Goal: Find specific page/section: Find specific page/section

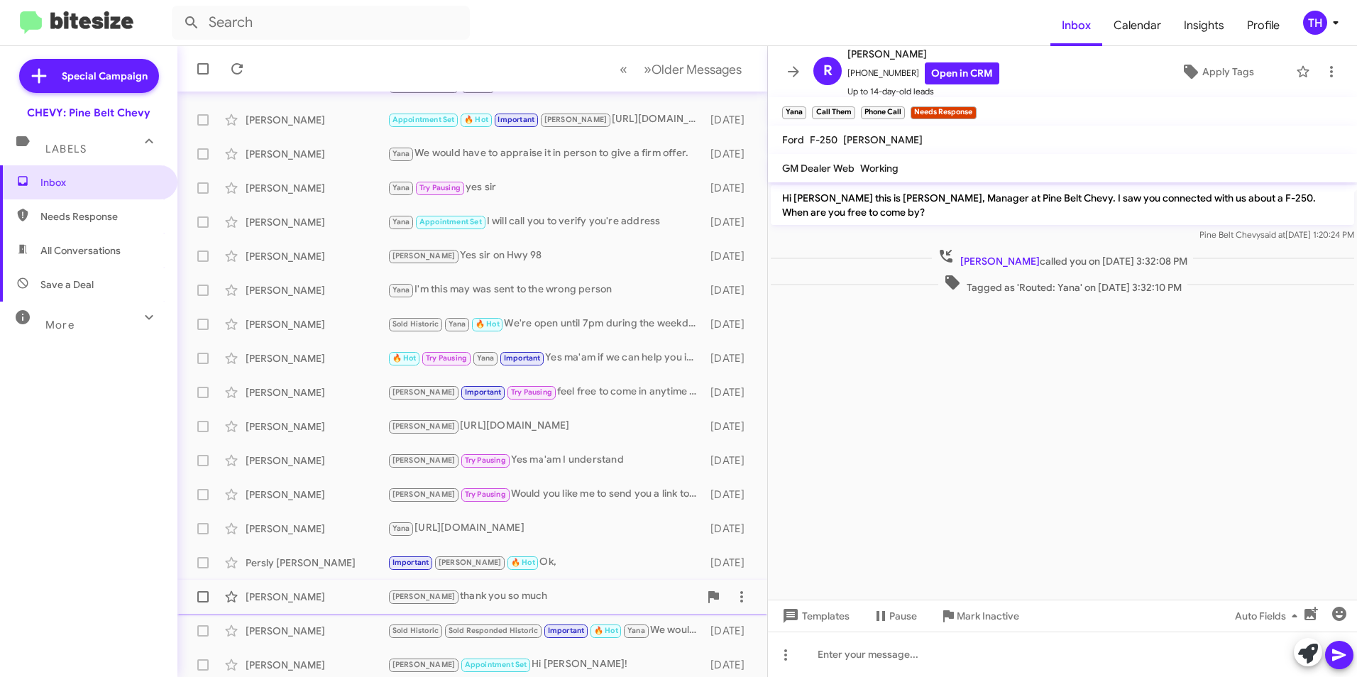
scroll to position [147, 0]
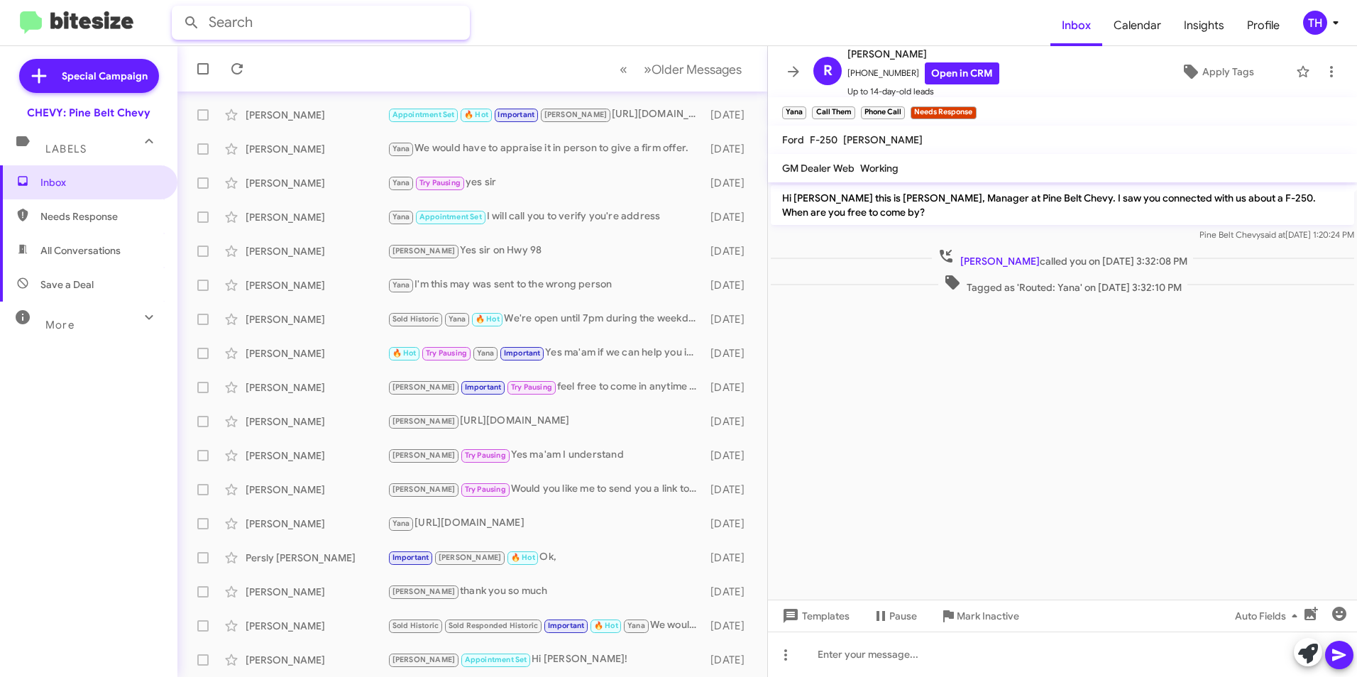
click at [244, 27] on input "text" at bounding box center [321, 23] width 298 height 34
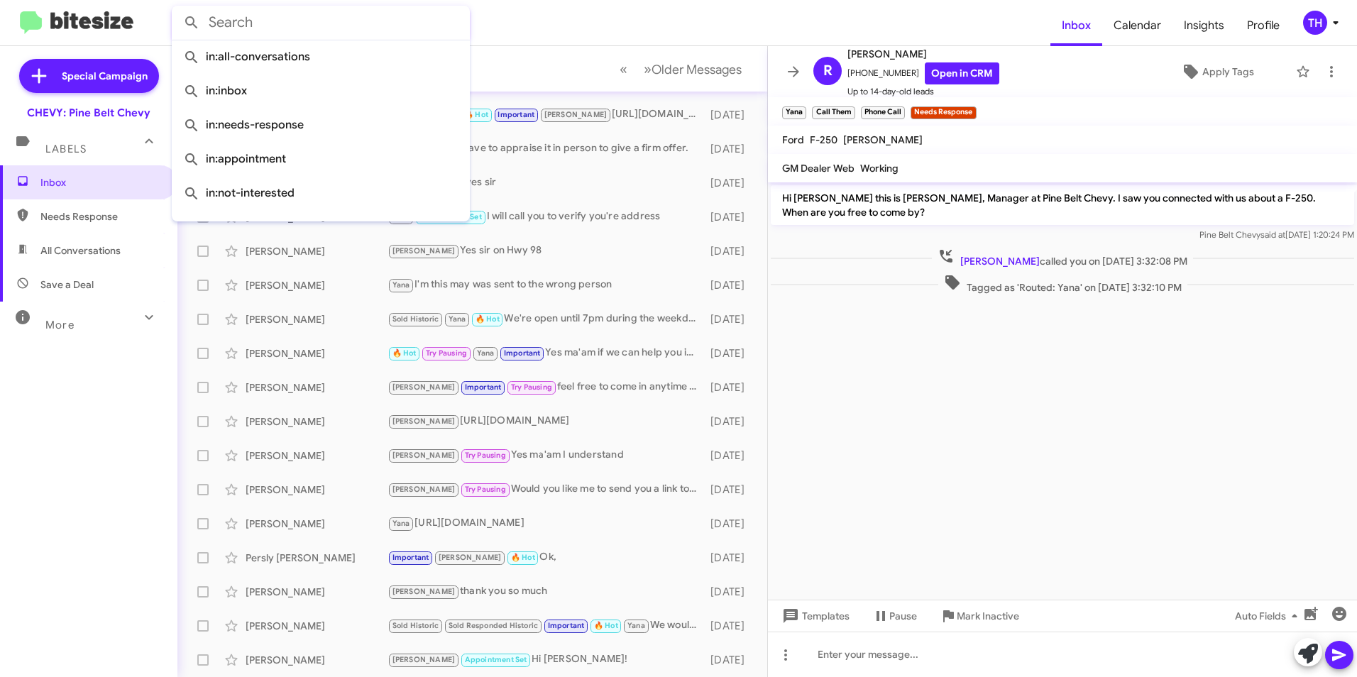
click at [650, 21] on form at bounding box center [611, 23] width 879 height 34
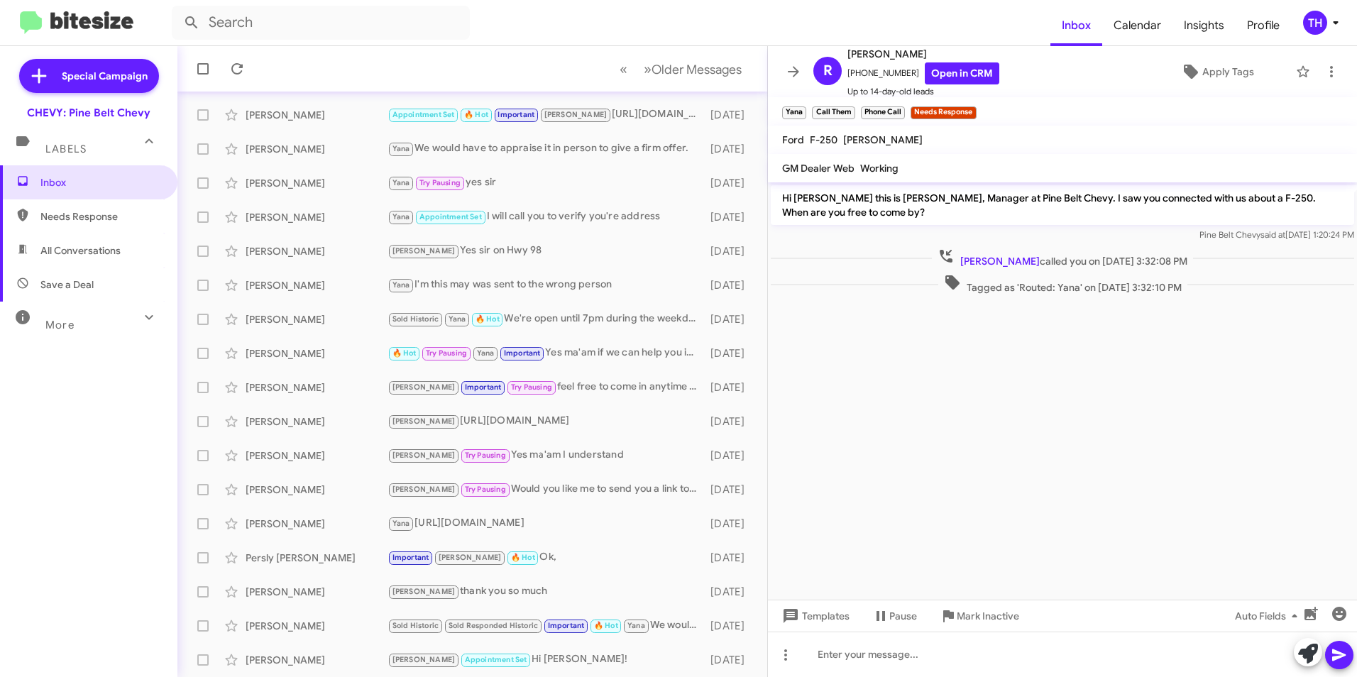
click at [587, 20] on form at bounding box center [611, 23] width 879 height 34
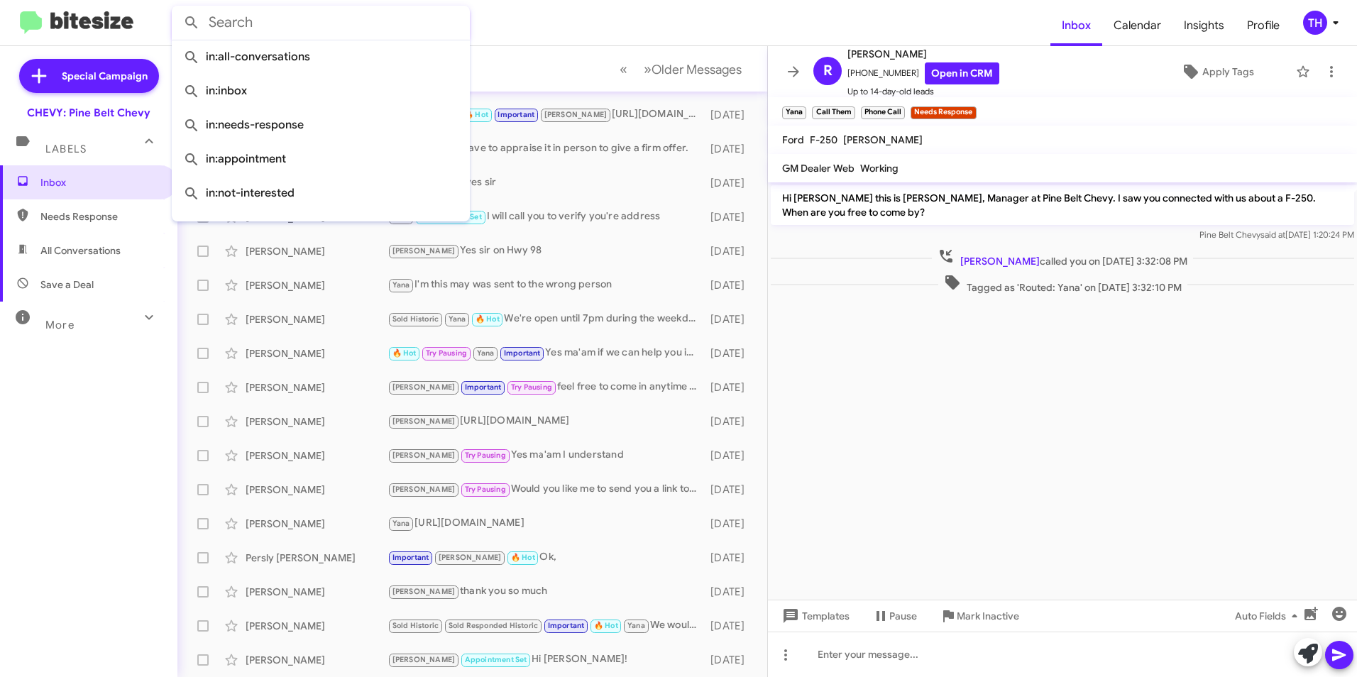
click at [419, 26] on input "text" at bounding box center [321, 23] width 298 height 34
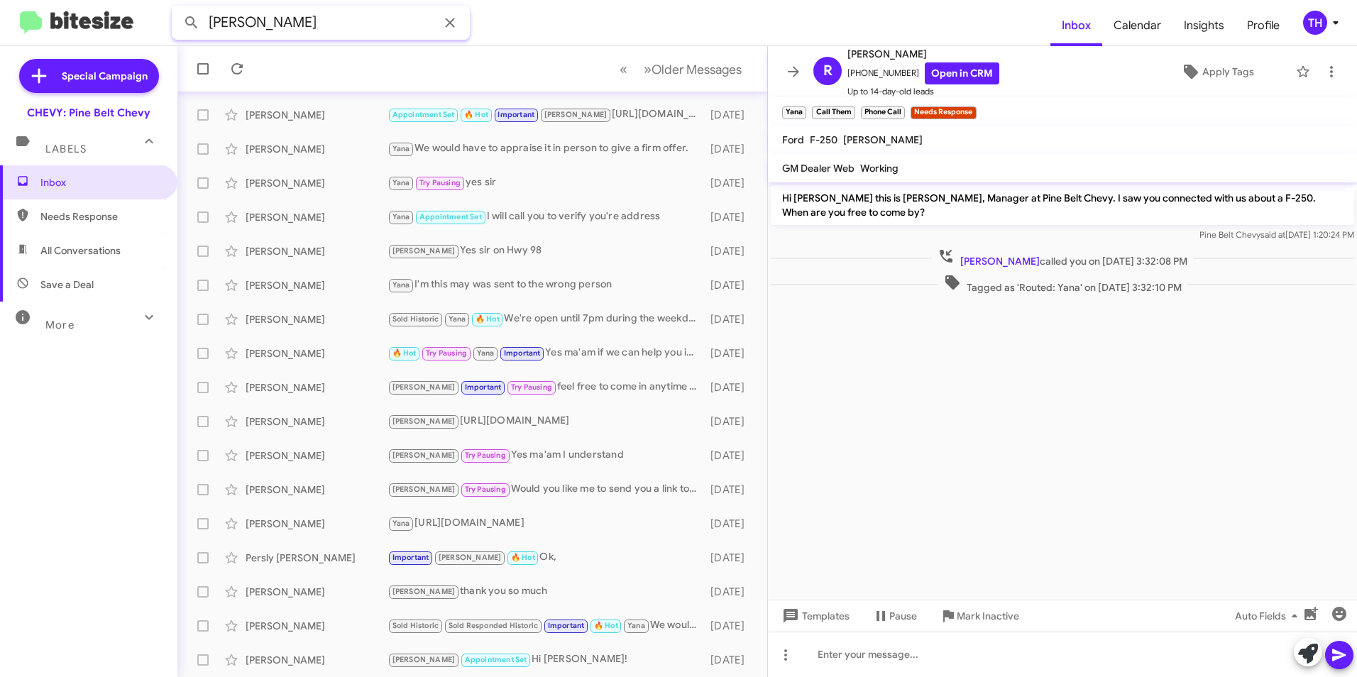
click at [177, 9] on button at bounding box center [191, 23] width 28 height 28
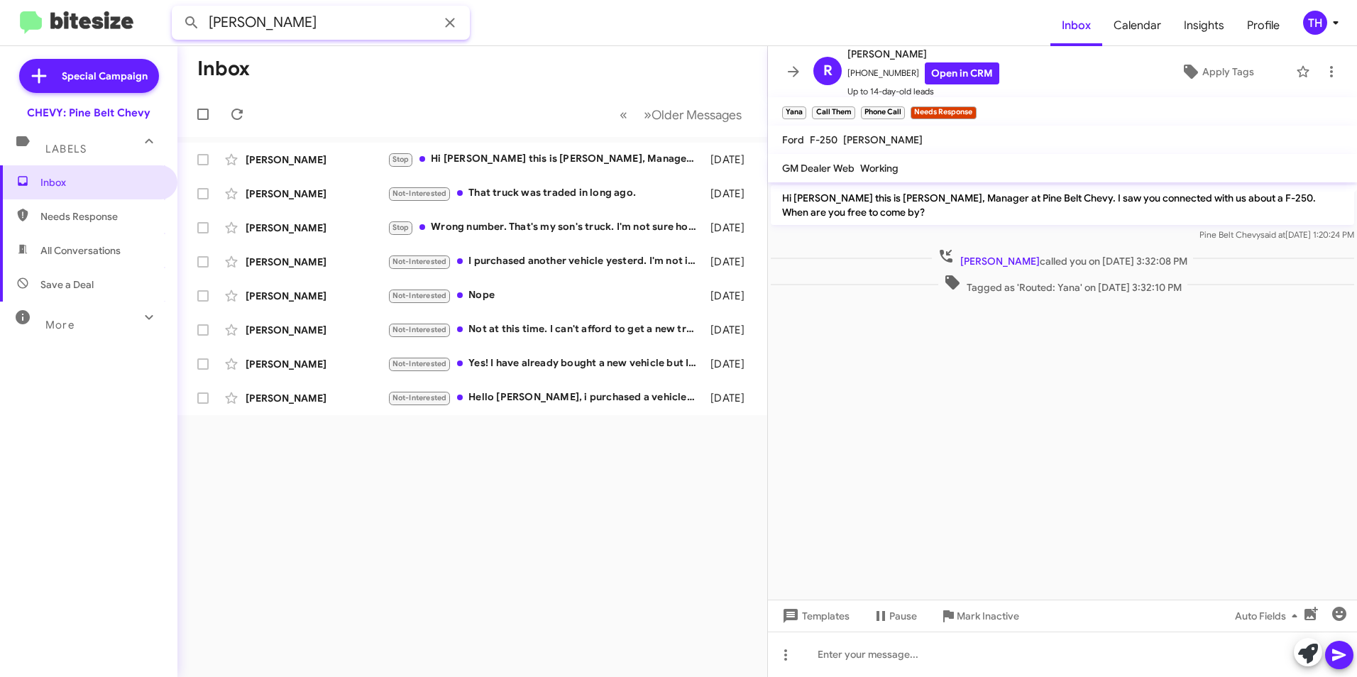
type input "[PERSON_NAME]"
click at [177, 9] on button at bounding box center [191, 23] width 28 height 28
click at [318, 261] on div "[PERSON_NAME]" at bounding box center [317, 262] width 142 height 14
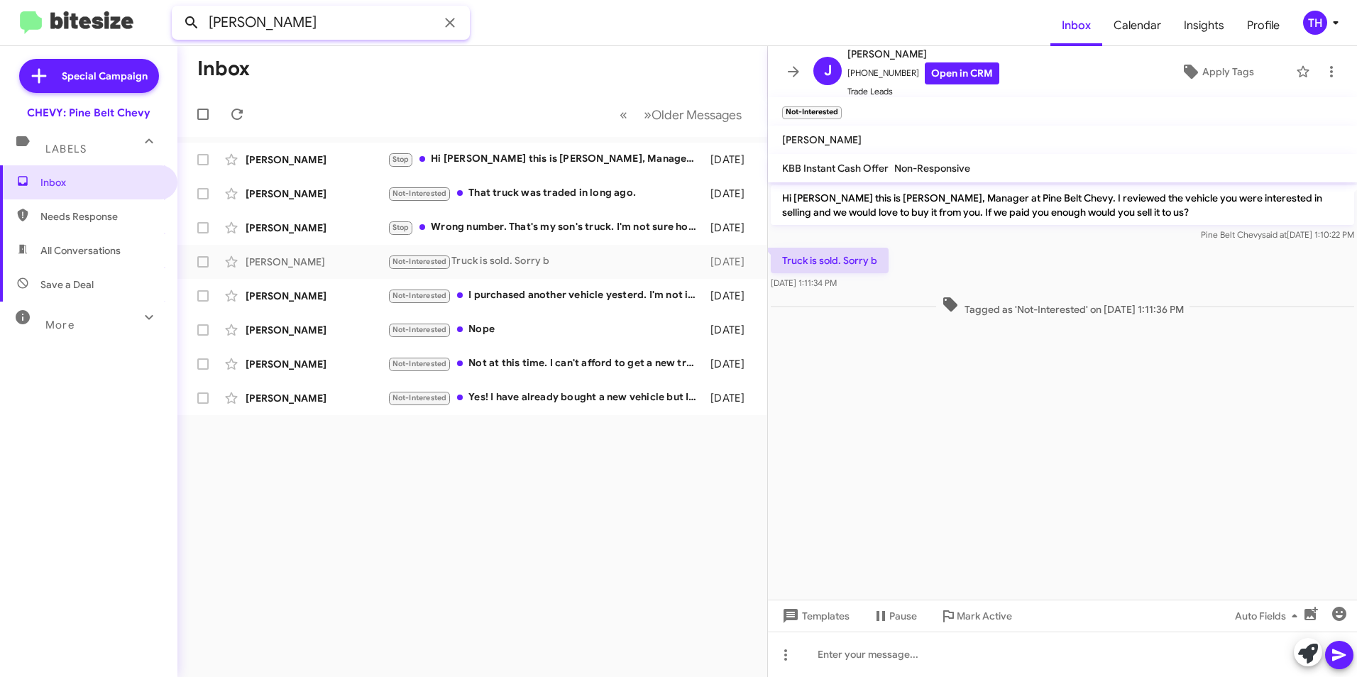
drag, startPoint x: 338, startPoint y: 21, endPoint x: 190, endPoint y: 24, distance: 148.4
click at [190, 24] on div "[PERSON_NAME]" at bounding box center [321, 23] width 298 height 34
click at [446, 22] on icon at bounding box center [450, 22] width 17 height 17
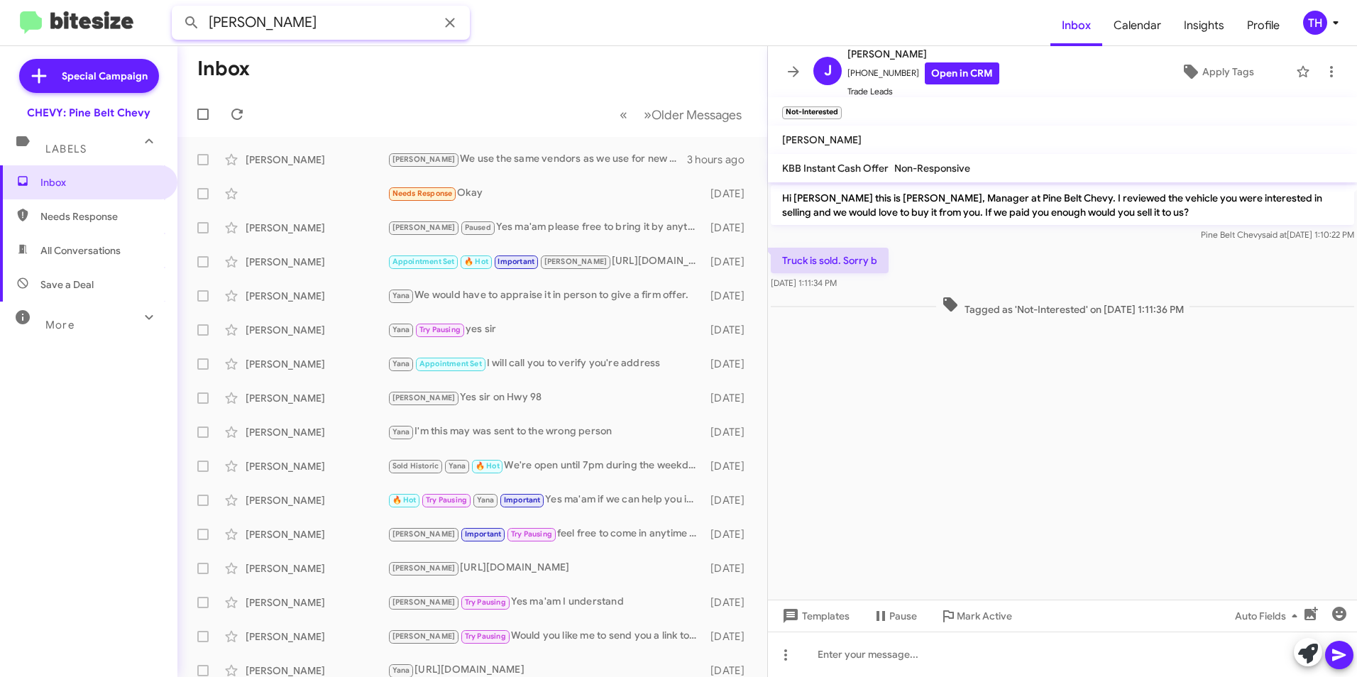
type input "[PERSON_NAME]"
click at [177, 9] on button at bounding box center [191, 23] width 28 height 28
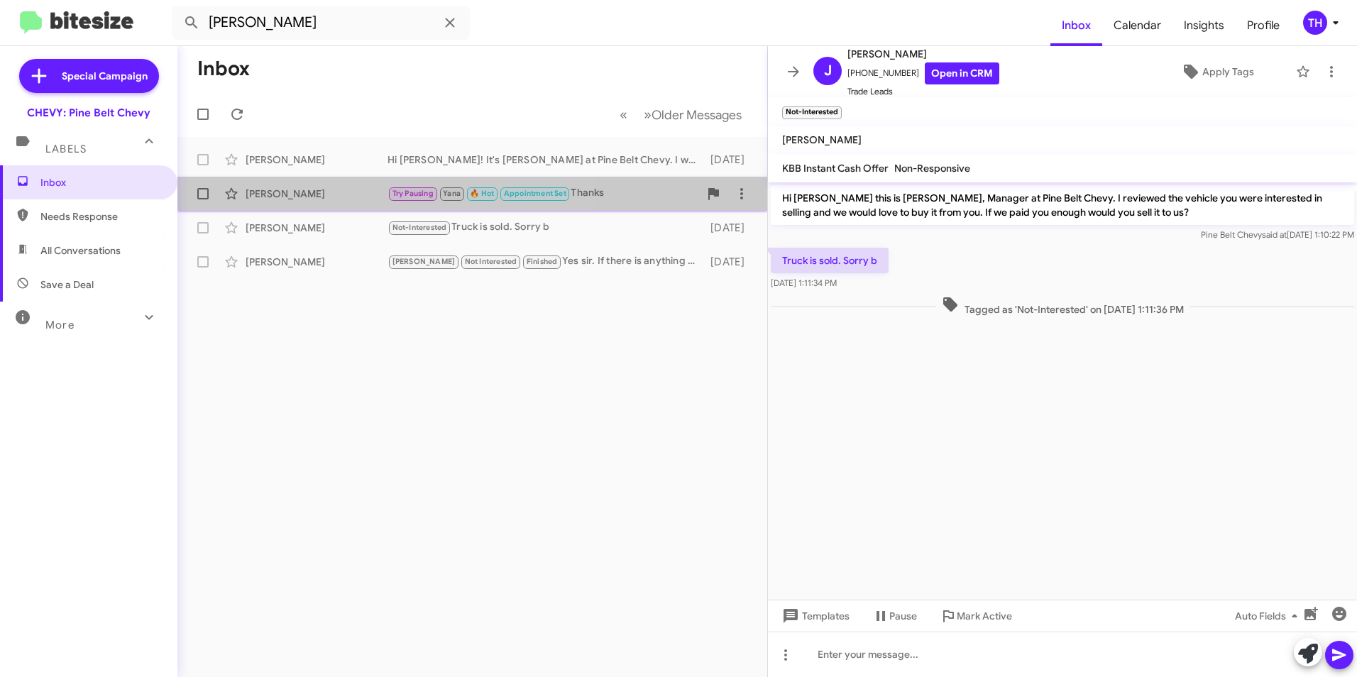
click at [320, 190] on div "[PERSON_NAME]" at bounding box center [317, 194] width 142 height 14
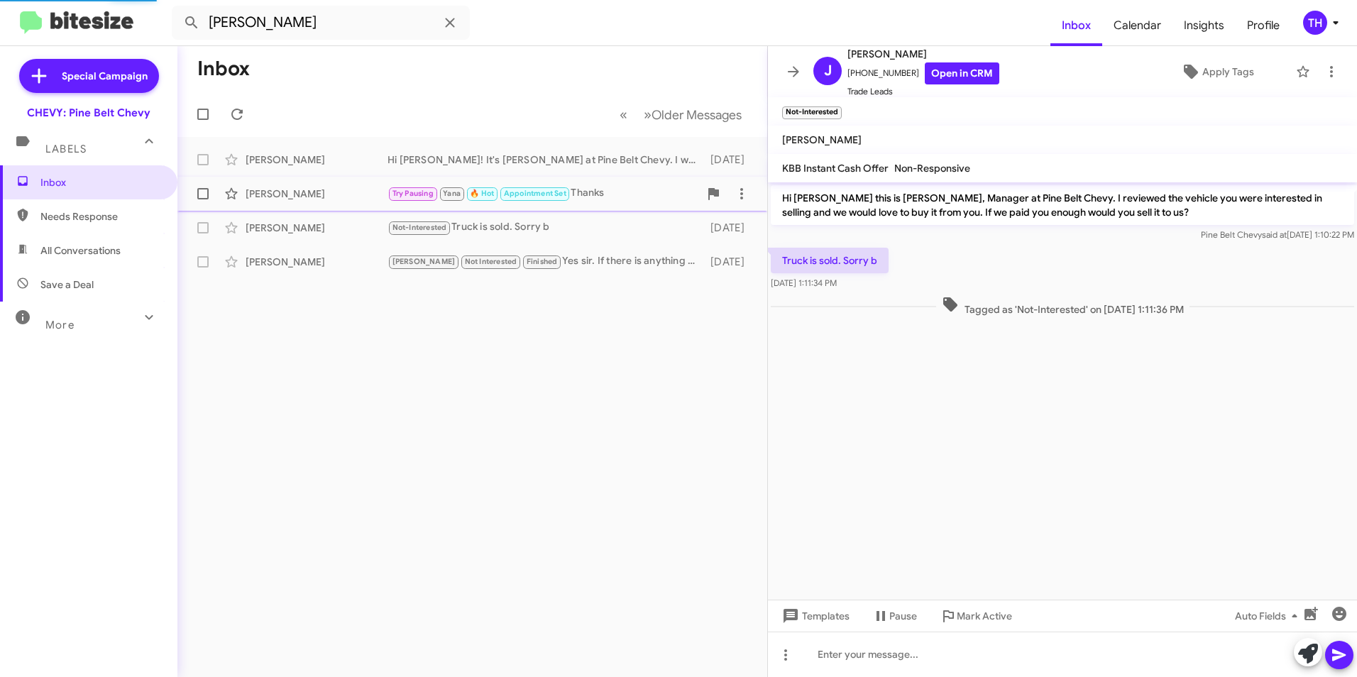
scroll to position [400, 0]
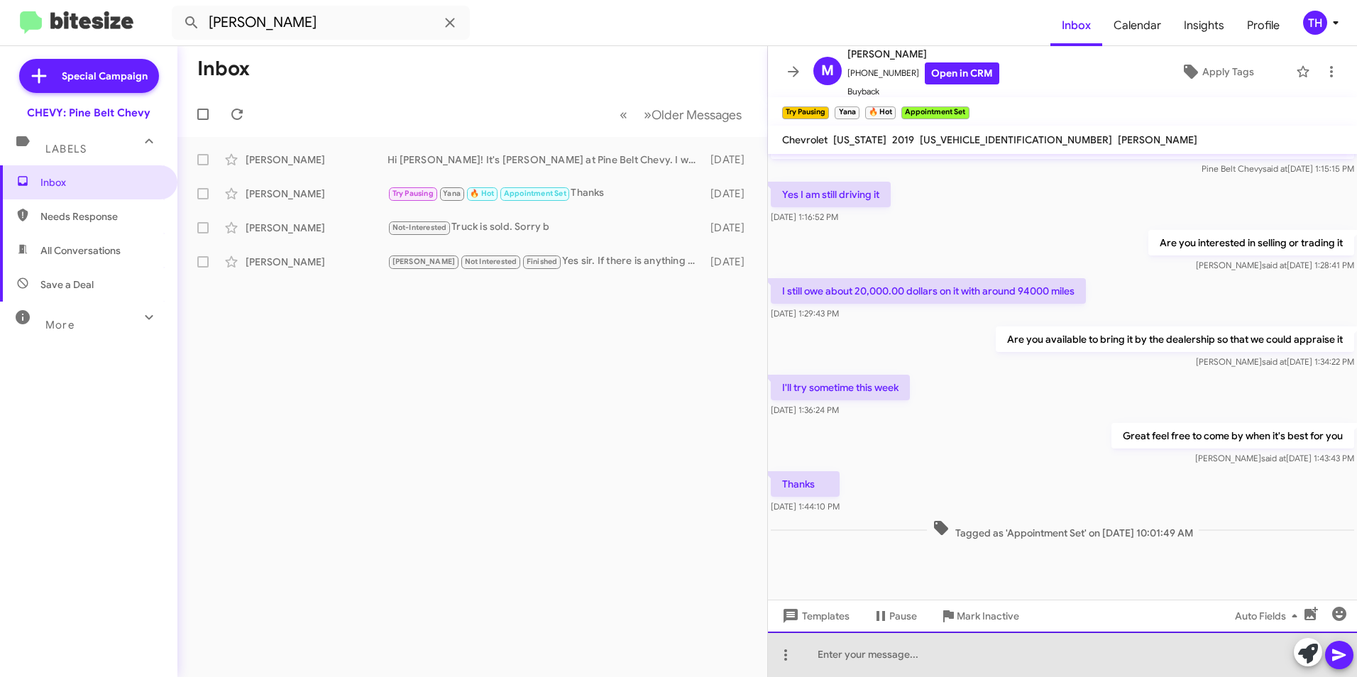
click at [880, 664] on div at bounding box center [1062, 654] width 589 height 45
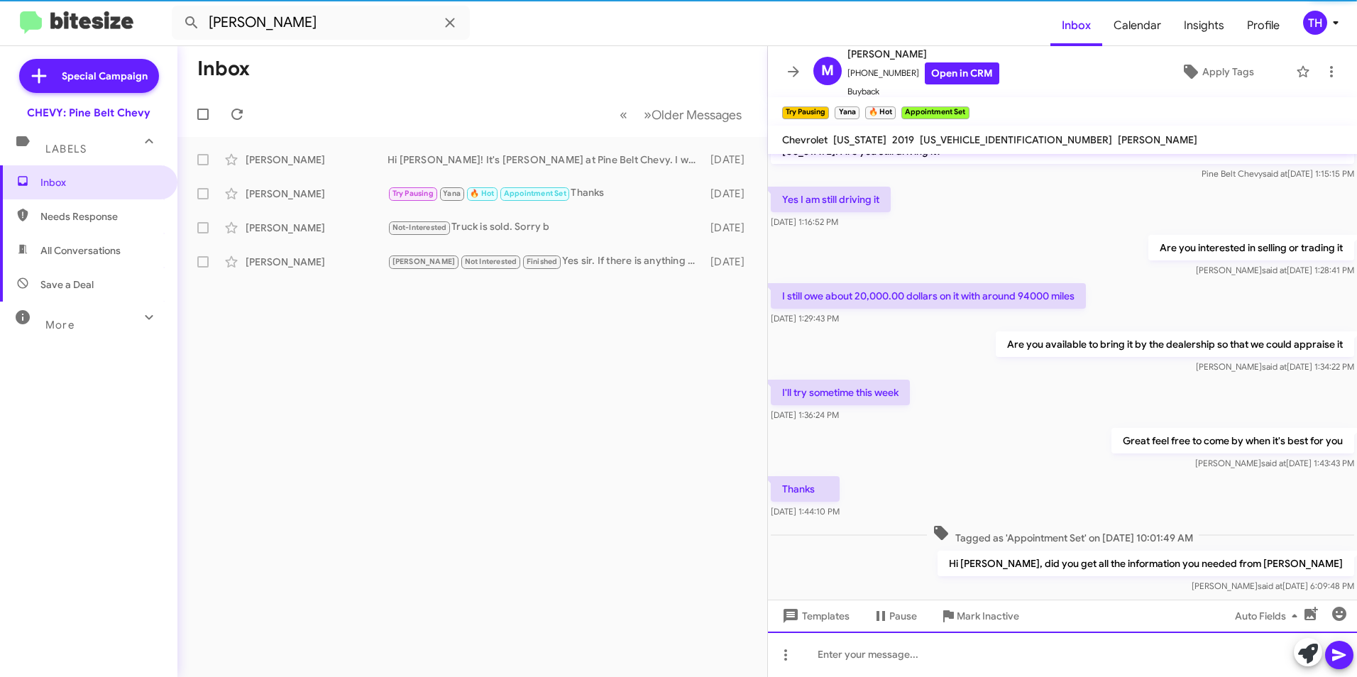
scroll to position [451, 0]
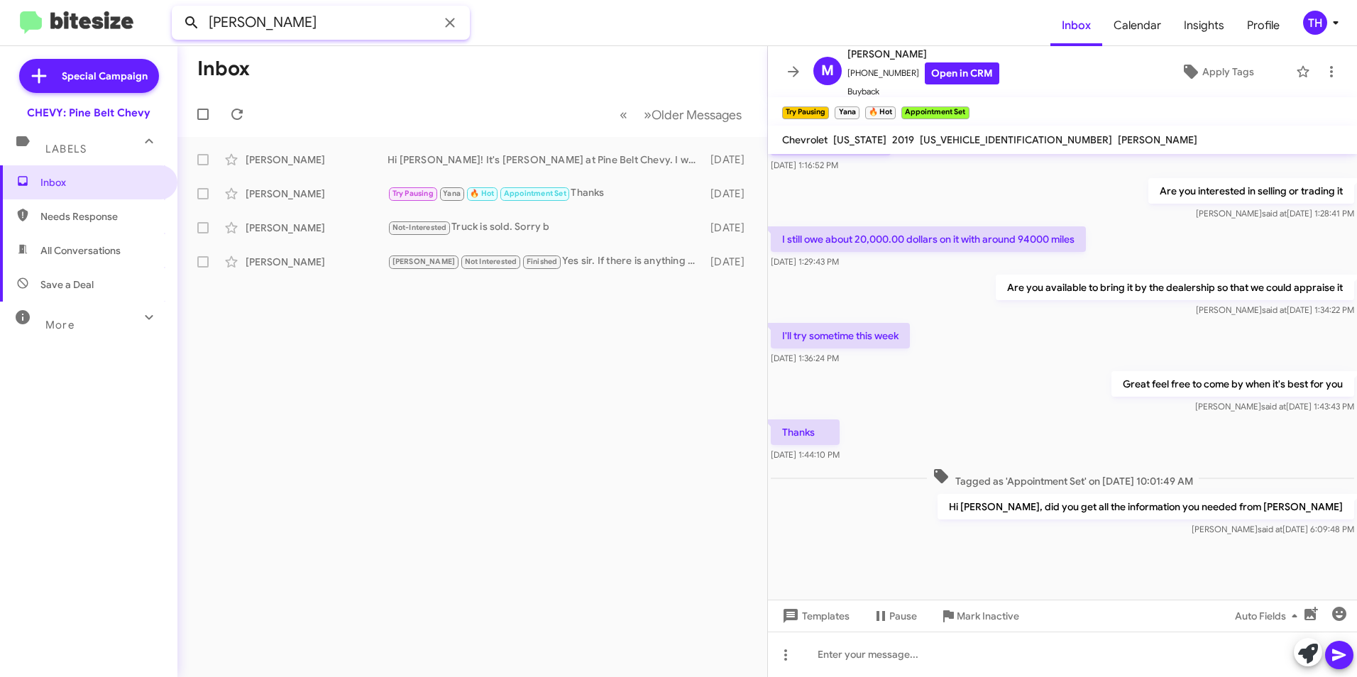
drag, startPoint x: 313, startPoint y: 19, endPoint x: 181, endPoint y: 22, distance: 132.1
click at [181, 22] on div "[PERSON_NAME]" at bounding box center [321, 23] width 298 height 34
click at [295, 20] on input "[PERSON_NAME]" at bounding box center [321, 23] width 298 height 34
drag, startPoint x: 295, startPoint y: 20, endPoint x: 287, endPoint y: 20, distance: 8.5
click at [287, 20] on input "[PERSON_NAME]" at bounding box center [321, 23] width 298 height 34
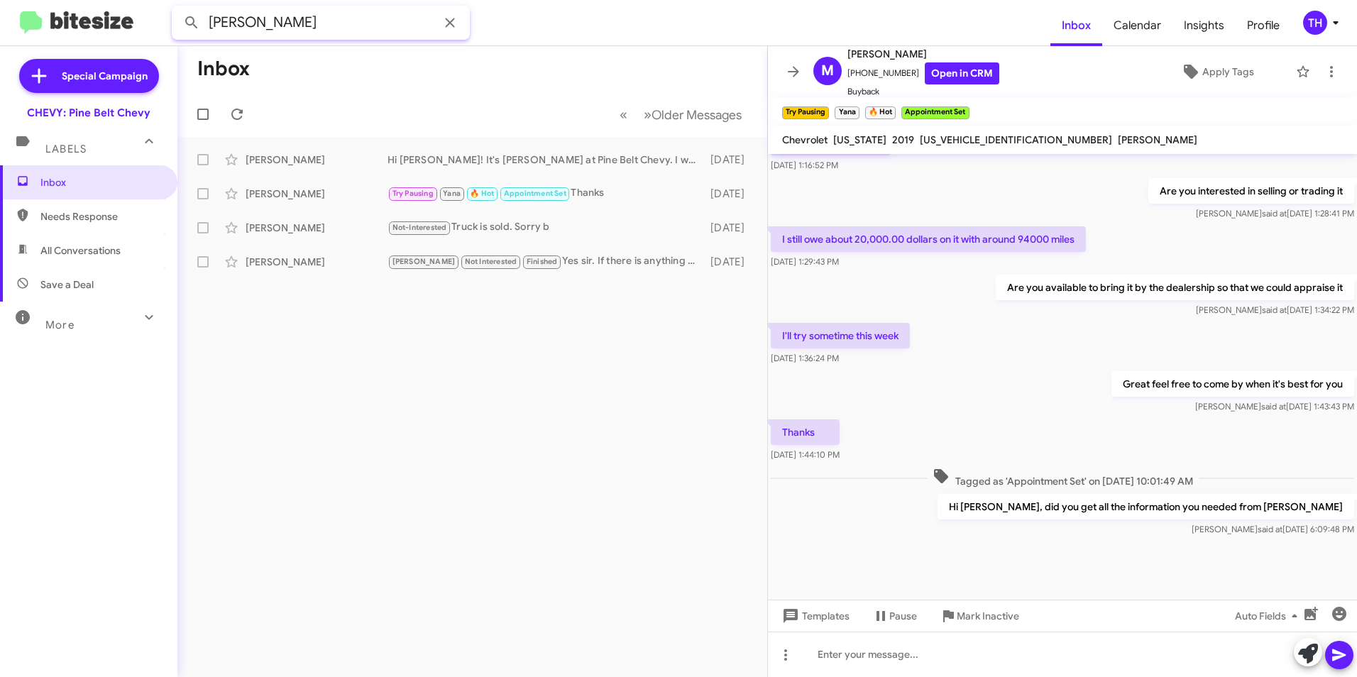
drag, startPoint x: 277, startPoint y: 18, endPoint x: 174, endPoint y: 25, distance: 103.2
click at [174, 25] on input "[PERSON_NAME]" at bounding box center [321, 23] width 298 height 34
type input "[PERSON_NAME]"
click at [177, 9] on button at bounding box center [191, 23] width 28 height 28
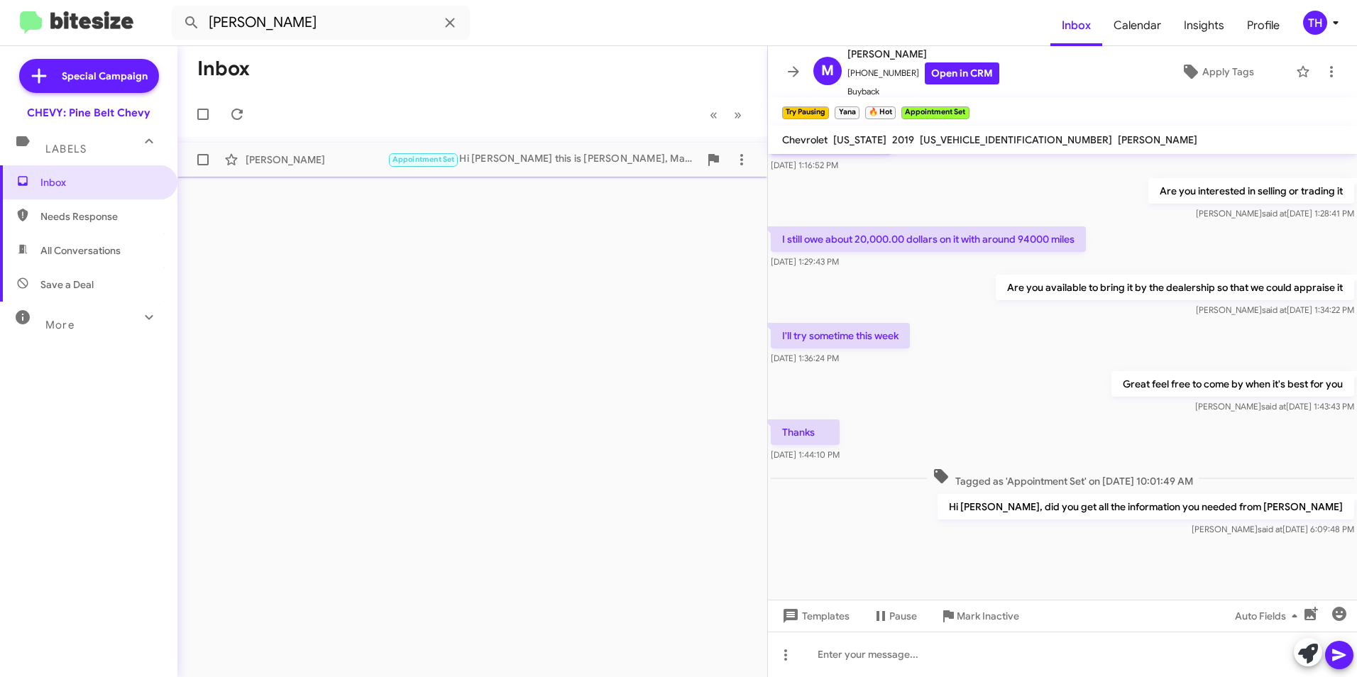
click at [530, 150] on div "[PERSON_NAME] Appointment Set Hi [PERSON_NAME] this is [PERSON_NAME], Manager a…" at bounding box center [472, 160] width 567 height 28
